Goal: Task Accomplishment & Management: Manage account settings

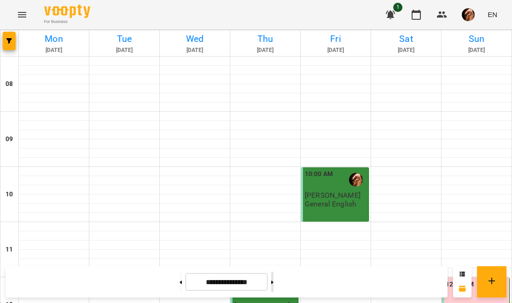
click at [274, 273] on button at bounding box center [272, 282] width 2 height 20
type input "**********"
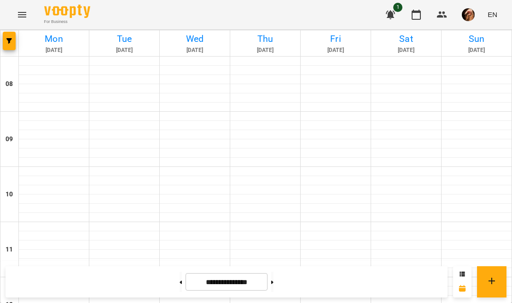
scroll to position [505, 0]
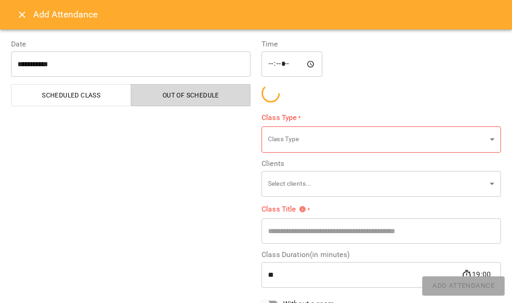
type input "**********"
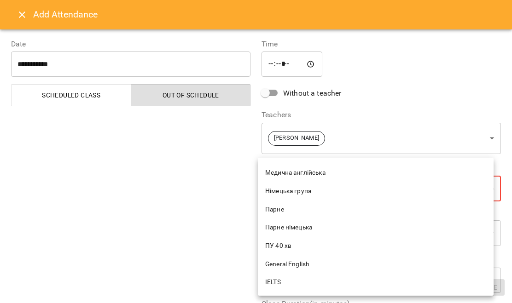
scroll to position [221, 0]
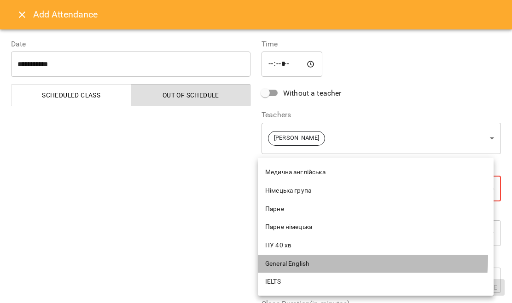
click at [302, 258] on li "General English" at bounding box center [376, 264] width 236 height 18
type input "**********"
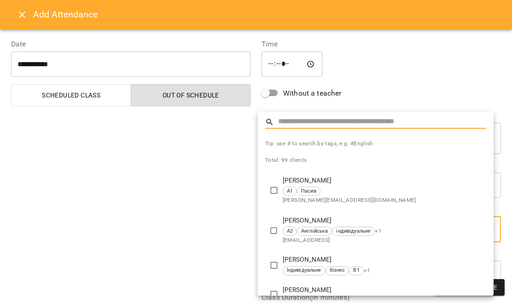
type input "*"
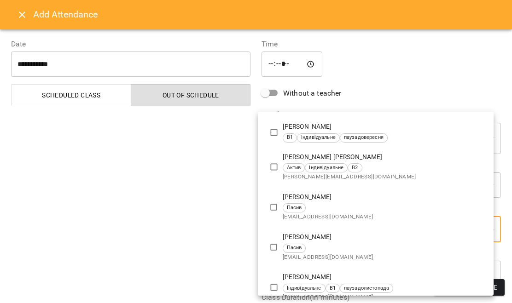
scroll to position [2046, 0]
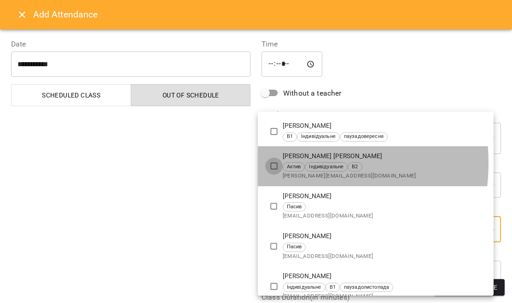
type input "**********"
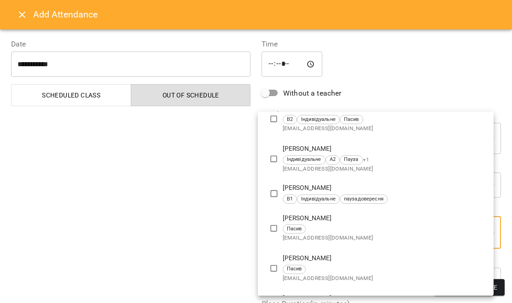
scroll to position [24, 0]
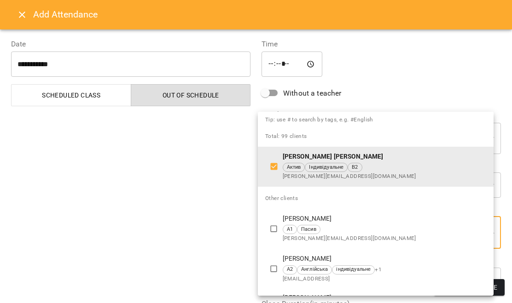
click at [234, 183] on div at bounding box center [256, 151] width 512 height 303
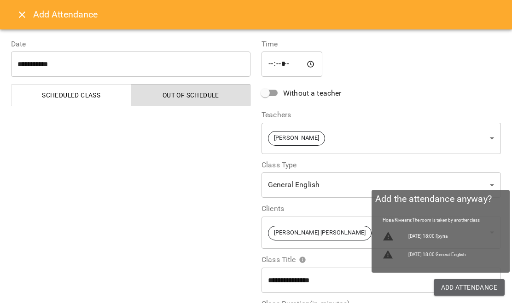
click at [448, 287] on span "Add Attendance" at bounding box center [469, 287] width 57 height 11
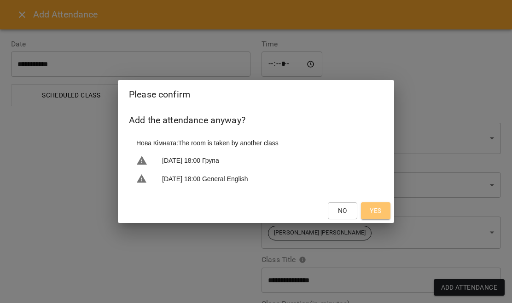
click at [374, 209] on span "Yes" at bounding box center [376, 210] width 12 height 11
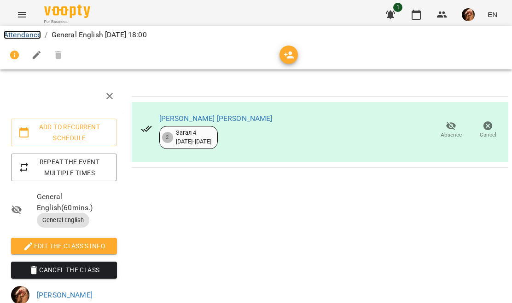
click at [20, 37] on link "Attendance" at bounding box center [22, 34] width 37 height 9
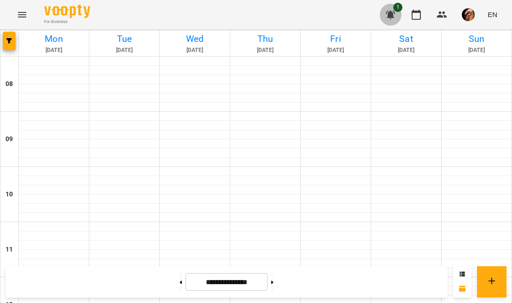
click at [396, 16] on icon "button" at bounding box center [390, 14] width 11 height 11
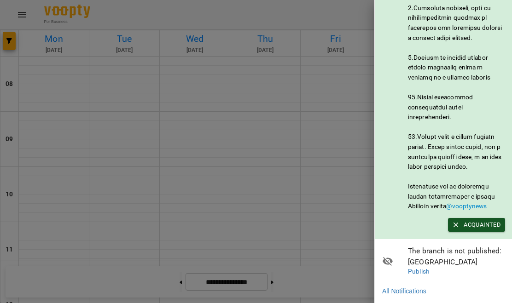
scroll to position [512, 0]
click at [470, 220] on span "Acquainted" at bounding box center [477, 225] width 48 height 10
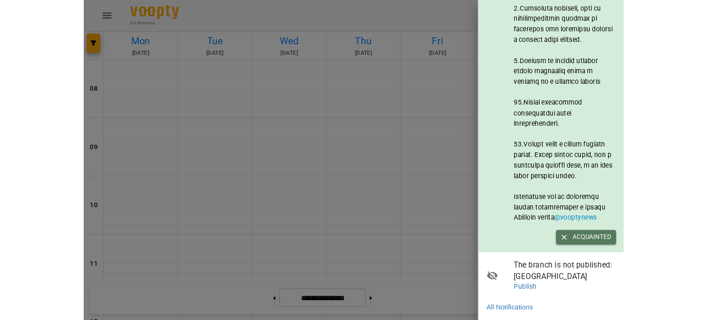
scroll to position [0, 0]
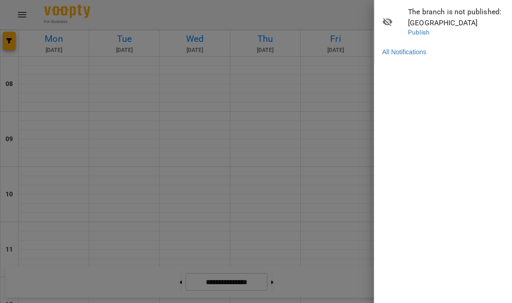
click at [364, 83] on div at bounding box center [256, 151] width 512 height 303
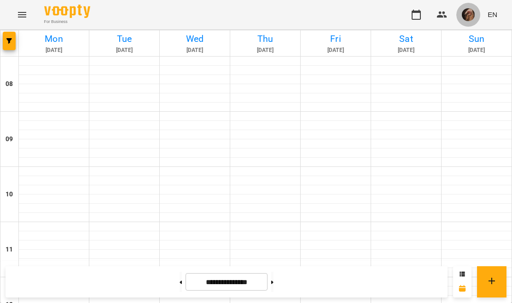
click at [470, 16] on img "button" at bounding box center [468, 14] width 13 height 13
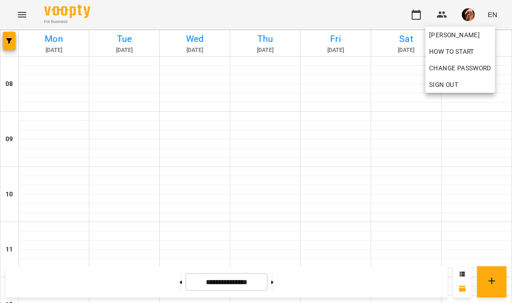
click at [382, 20] on div at bounding box center [256, 151] width 512 height 303
